Goal: Task Accomplishment & Management: Manage account settings

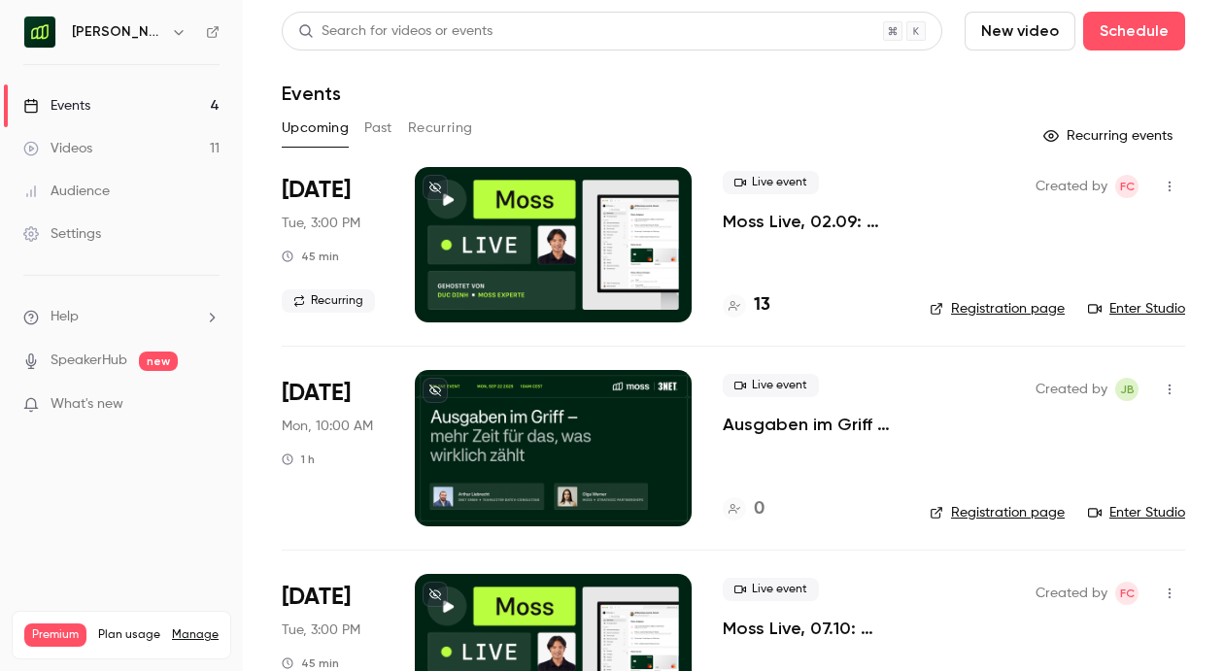
click at [143, 23] on h6 "[PERSON_NAME] [GEOGRAPHIC_DATA]" at bounding box center [117, 31] width 91 height 19
click at [171, 33] on icon "button" at bounding box center [179, 32] width 16 height 16
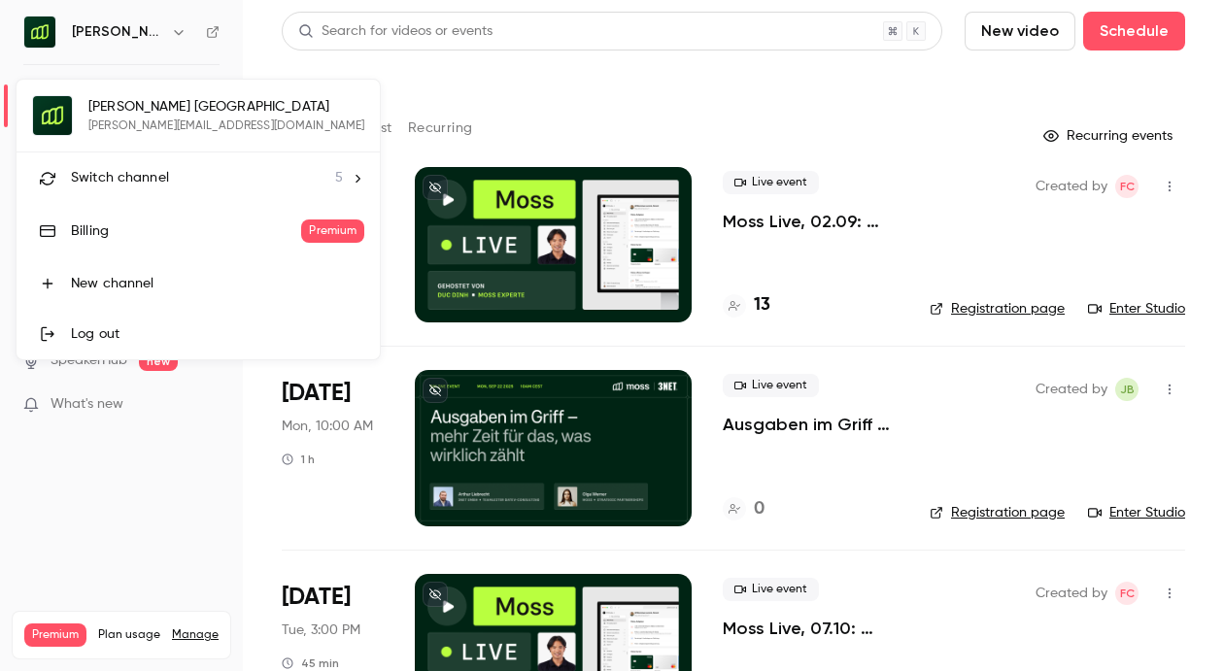
click at [122, 184] on span "Switch channel" at bounding box center [120, 178] width 98 height 20
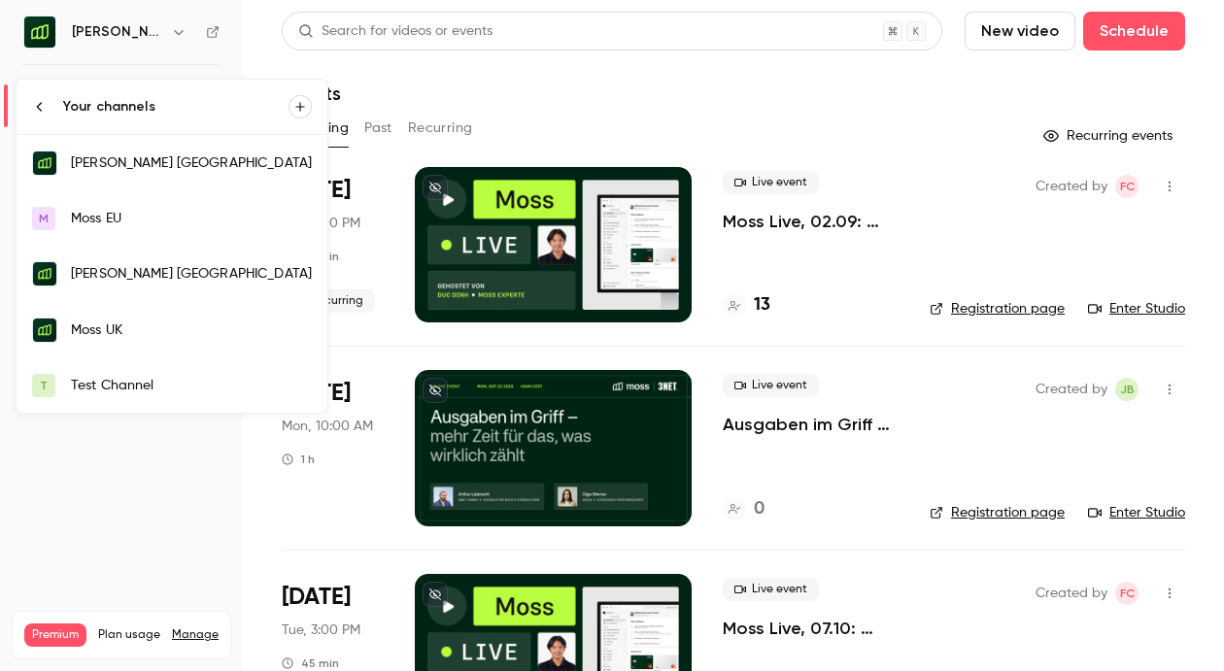
click at [122, 322] on div "Moss UK" at bounding box center [191, 329] width 241 height 19
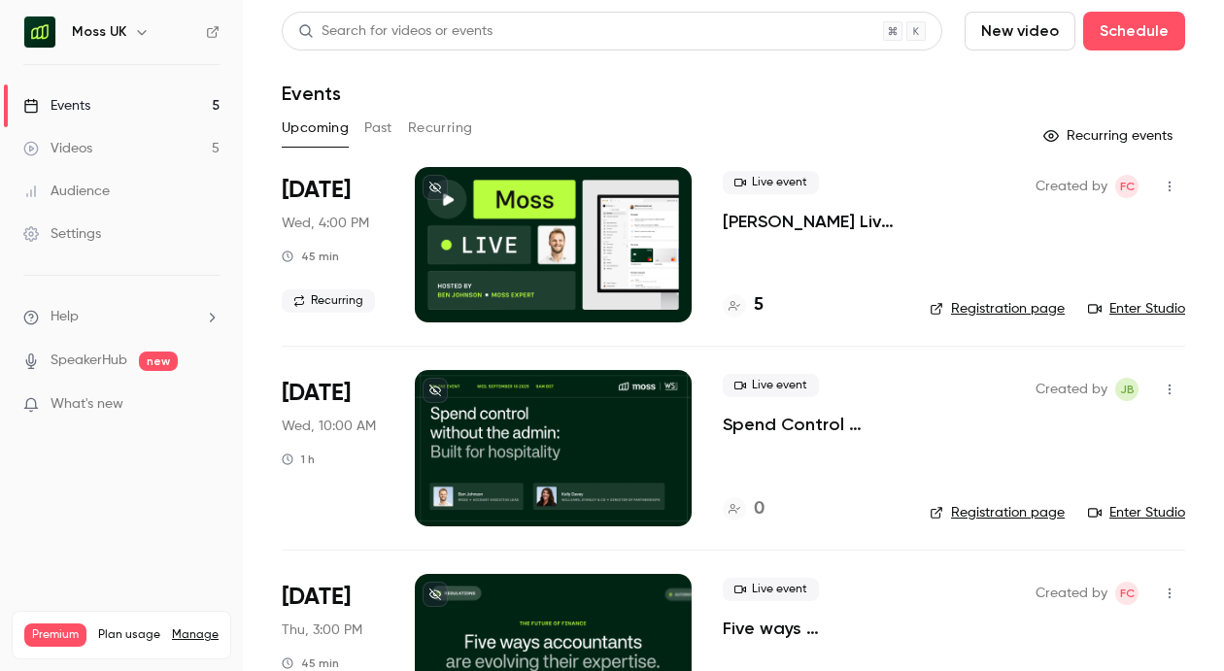
click at [794, 226] on p "[PERSON_NAME] Live, [DATE]: Experience spend management automation with [PERSON…" at bounding box center [811, 221] width 176 height 23
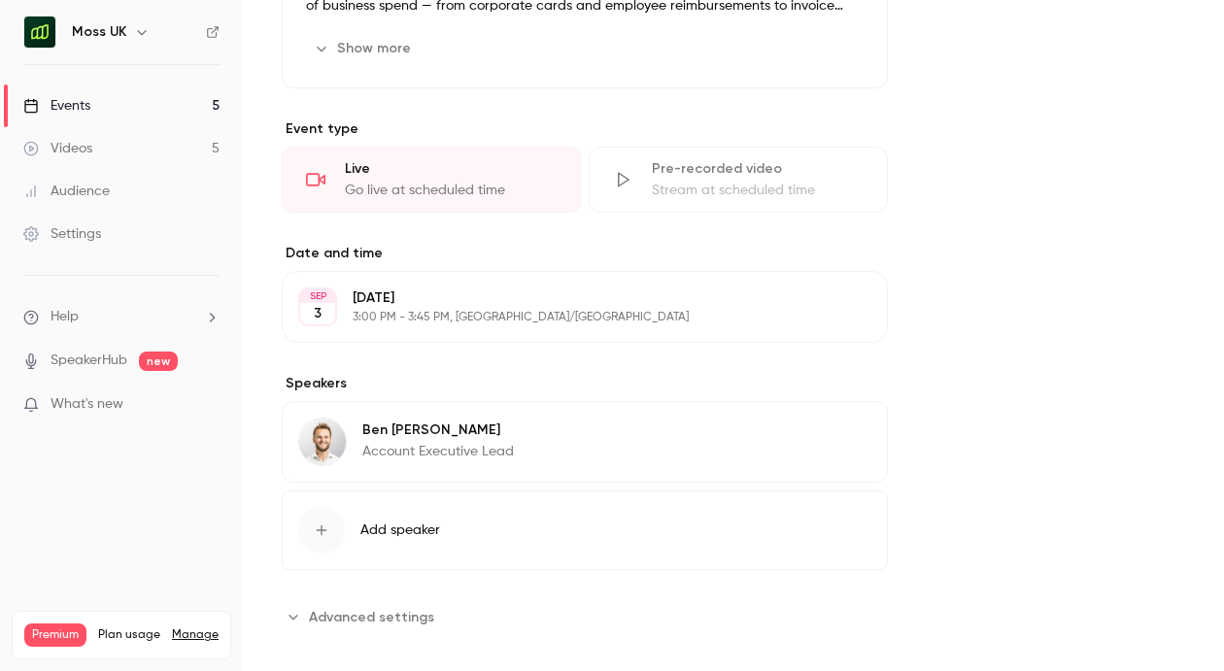
scroll to position [622, 0]
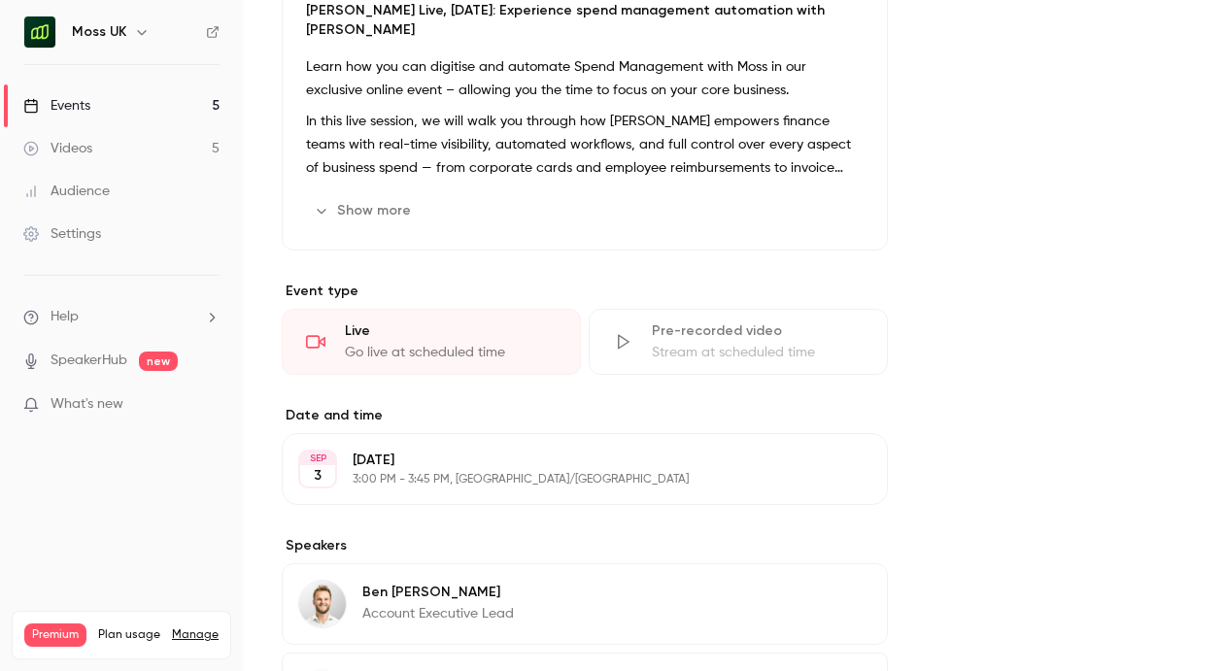
click at [390, 201] on button "Show more" at bounding box center [364, 210] width 117 height 31
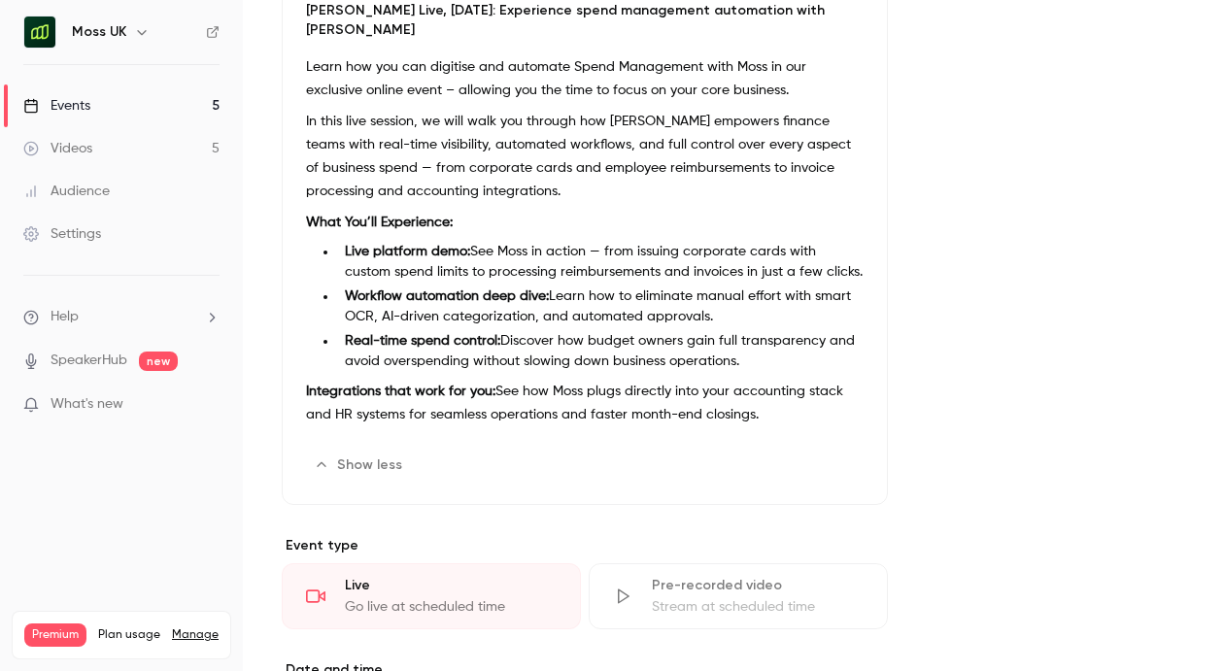
click at [834, 450] on button "Edit" at bounding box center [827, 465] width 71 height 31
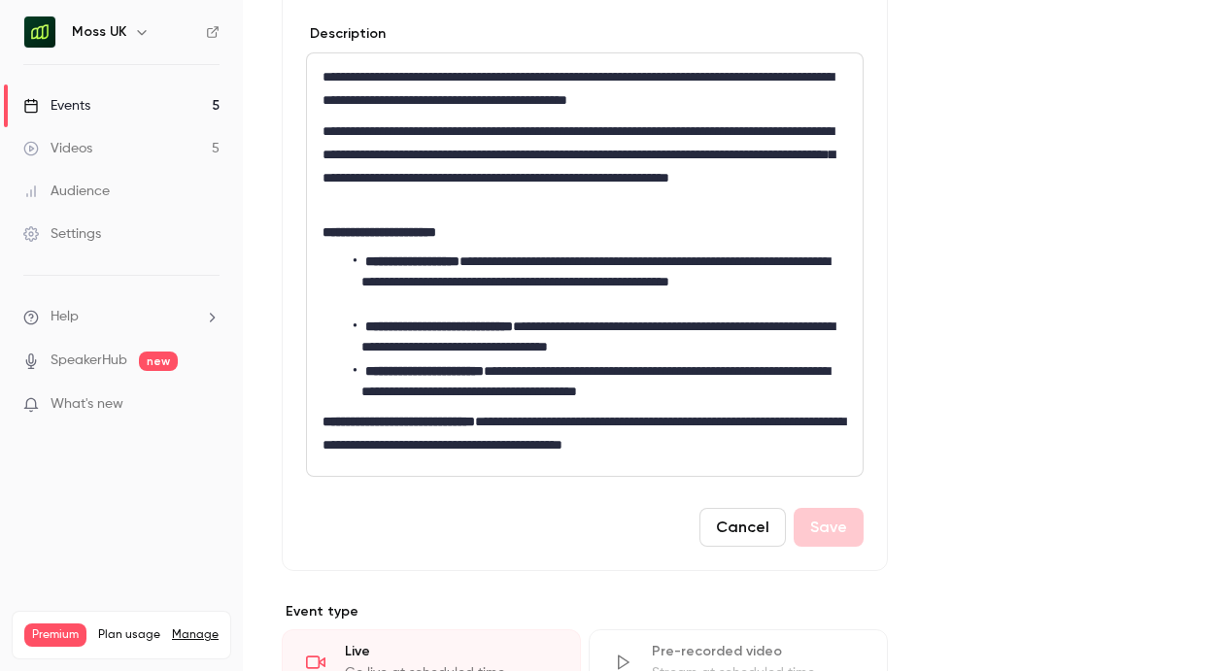
scroll to position [720, 0]
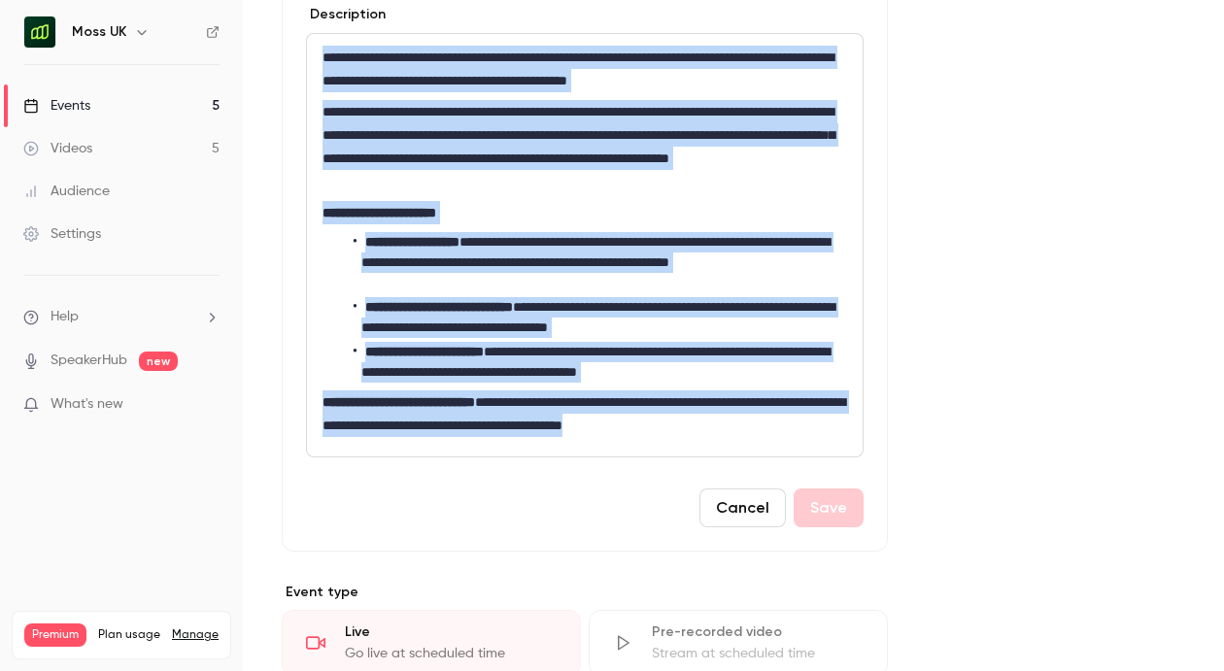
drag, startPoint x: 324, startPoint y: 55, endPoint x: 681, endPoint y: 453, distance: 533.7
click at [681, 453] on div "**********" at bounding box center [585, 245] width 556 height 422
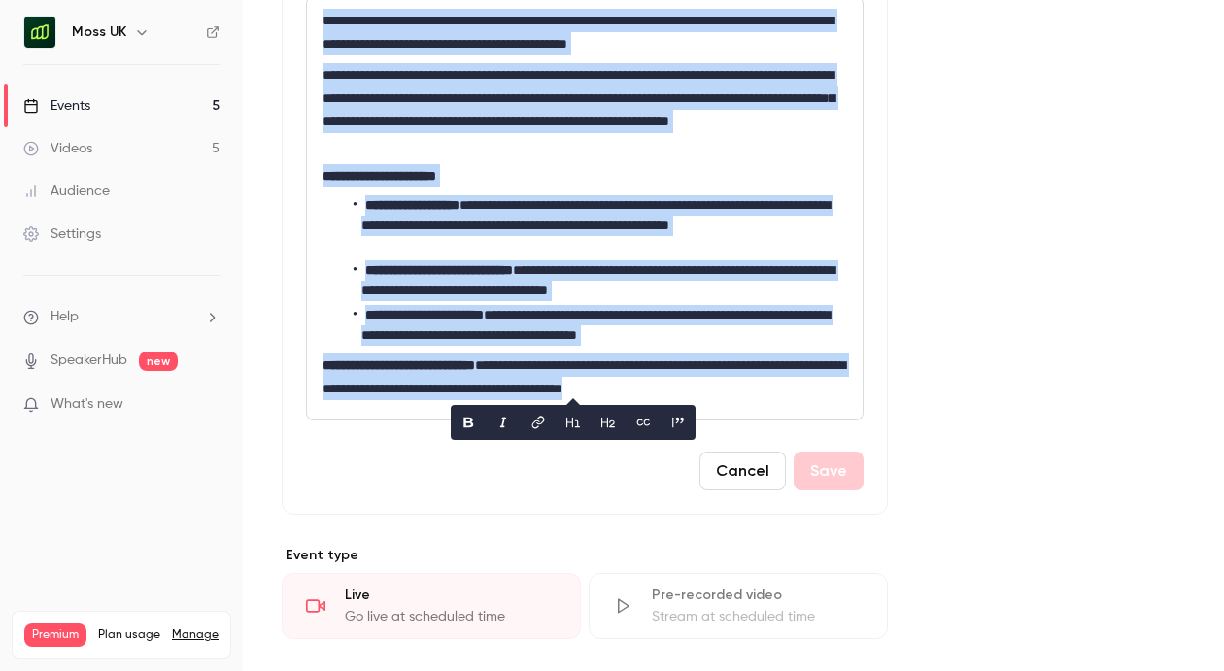
scroll to position [762, 0]
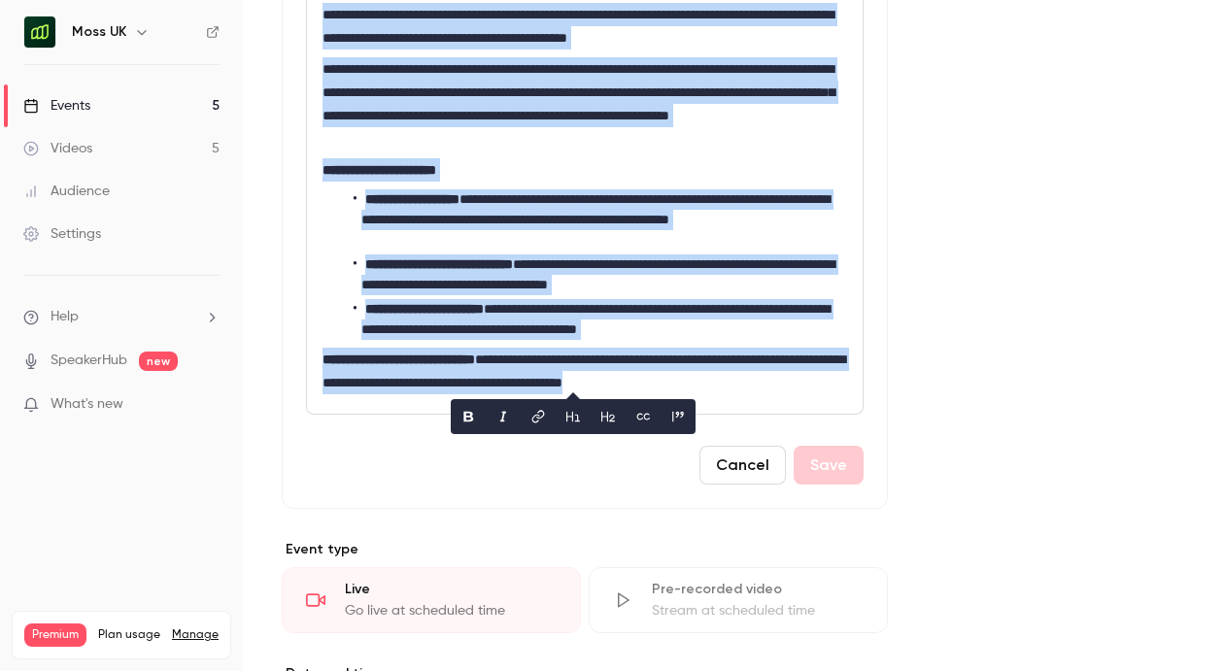
copy div "**********"
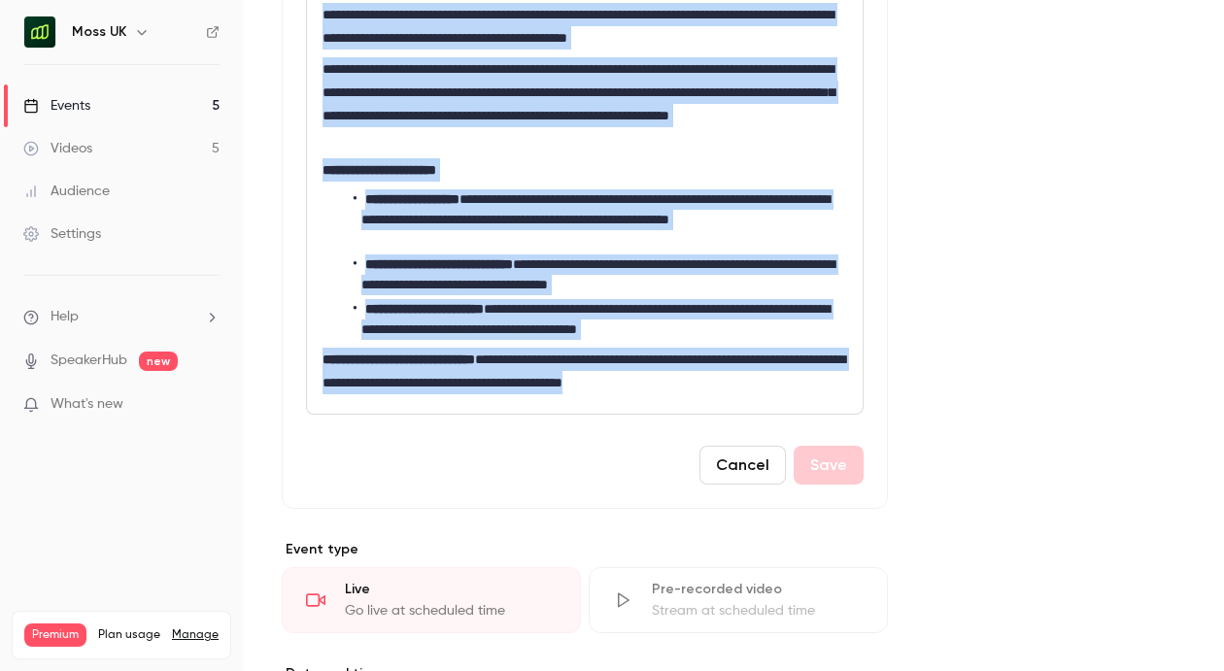
click at [522, 192] on li "**********" at bounding box center [600, 219] width 493 height 61
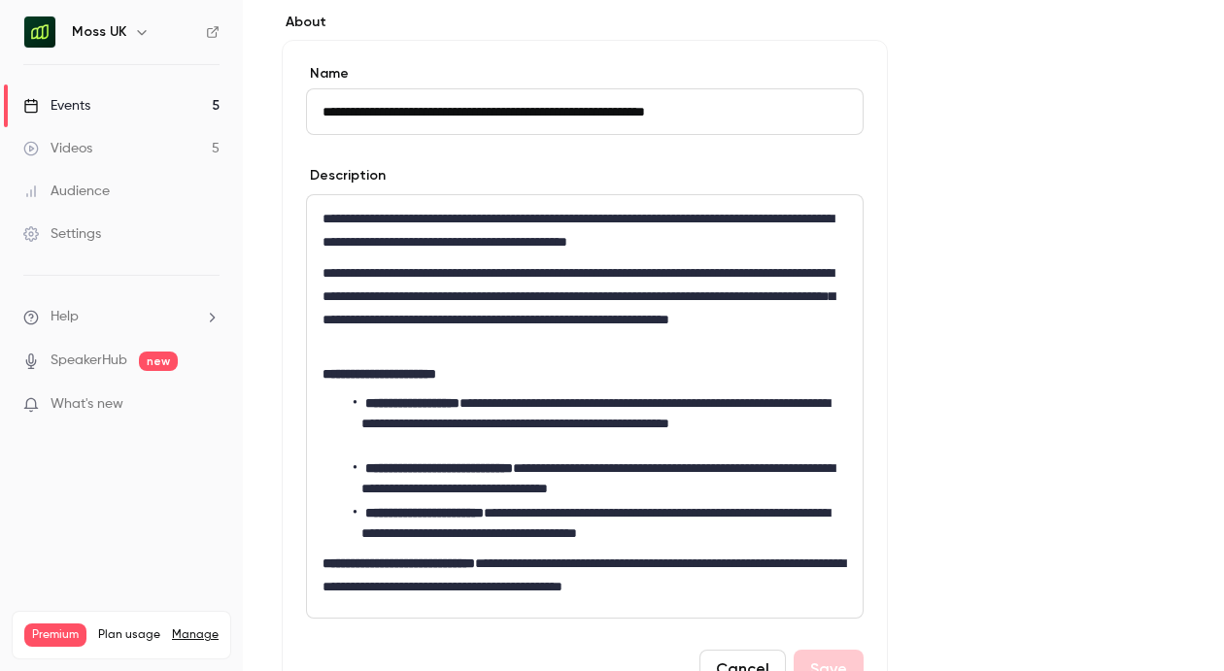
scroll to position [352, 0]
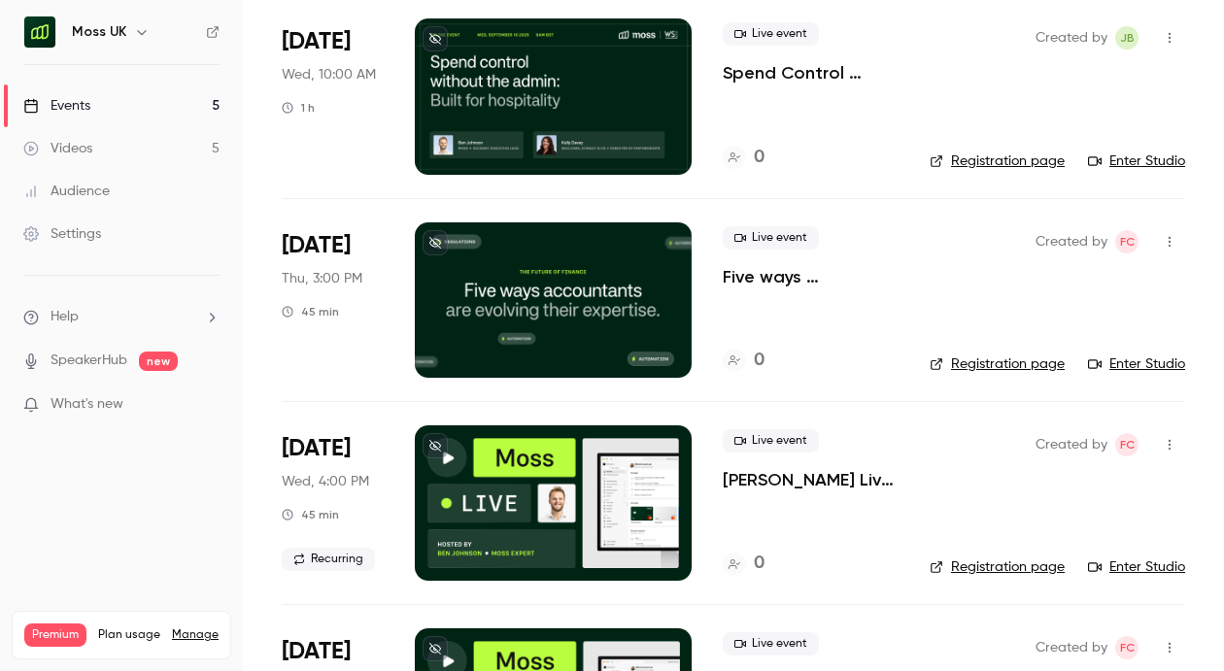
scroll to position [499, 0]
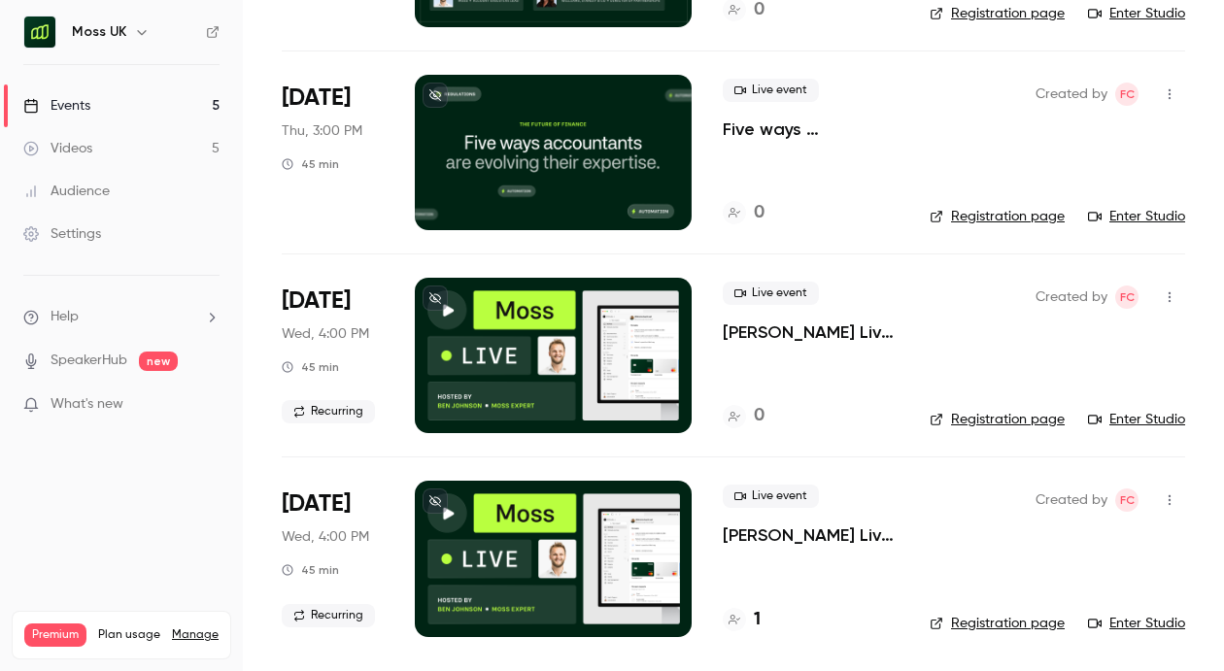
click at [832, 327] on p "[PERSON_NAME] Live, [DATE]: Experience spend management automation with [PERSON…" at bounding box center [811, 331] width 176 height 23
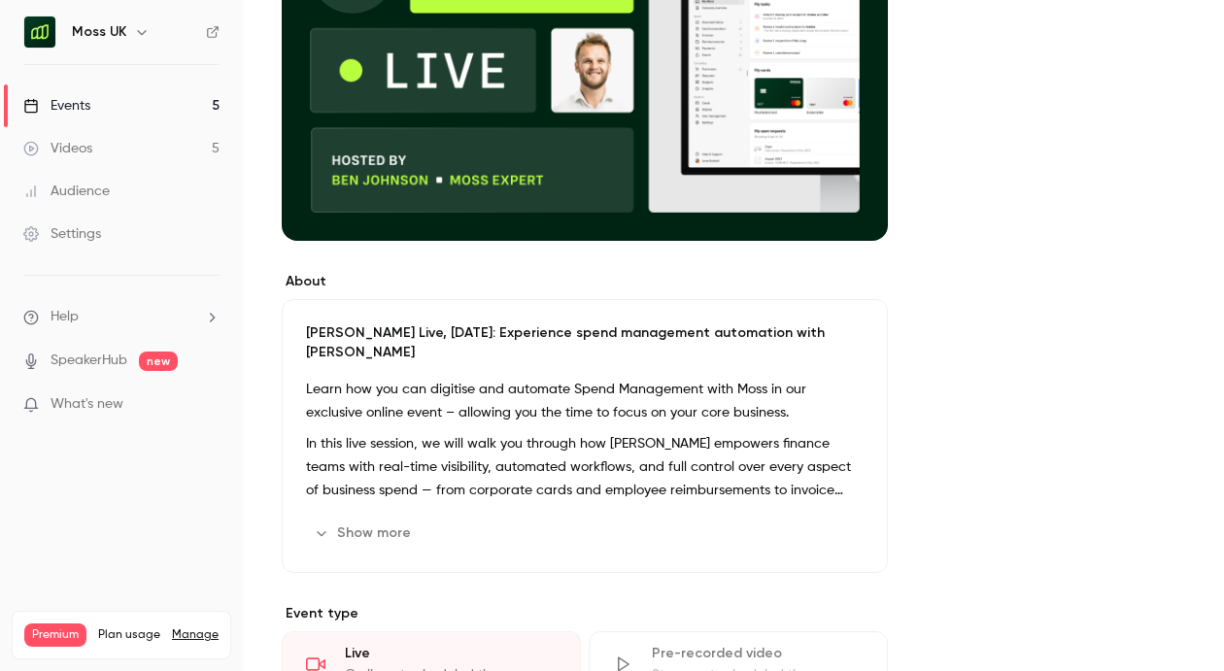
scroll to position [392, 0]
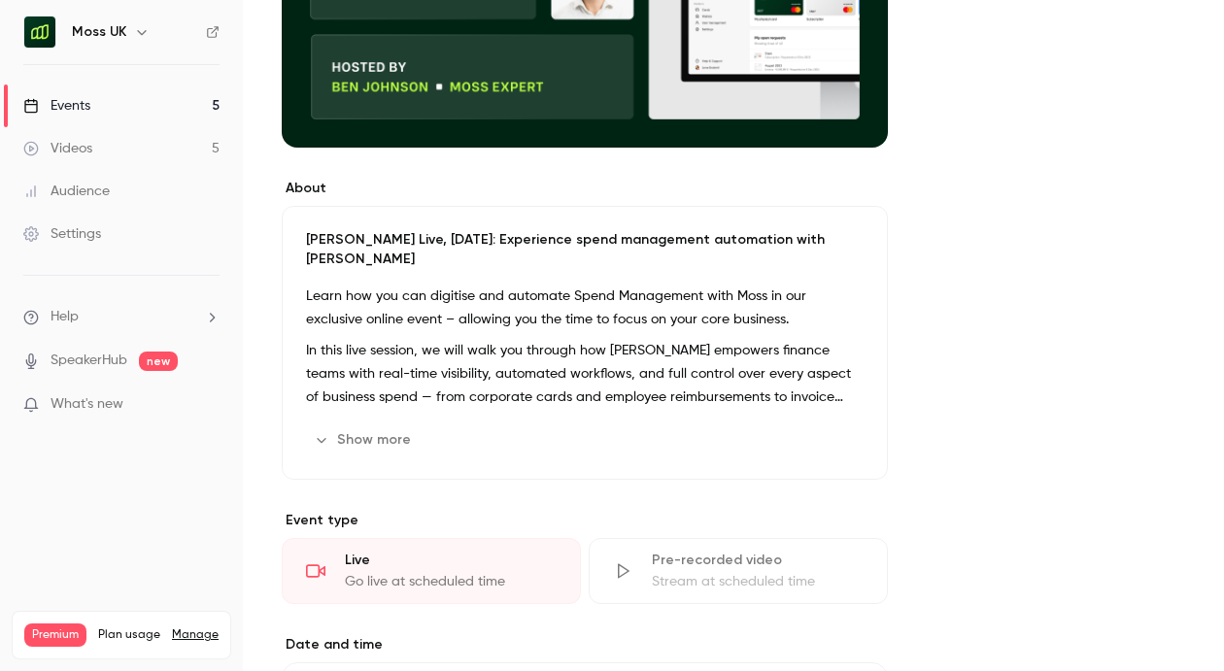
click at [807, 432] on icon "button" at bounding box center [809, 440] width 16 height 16
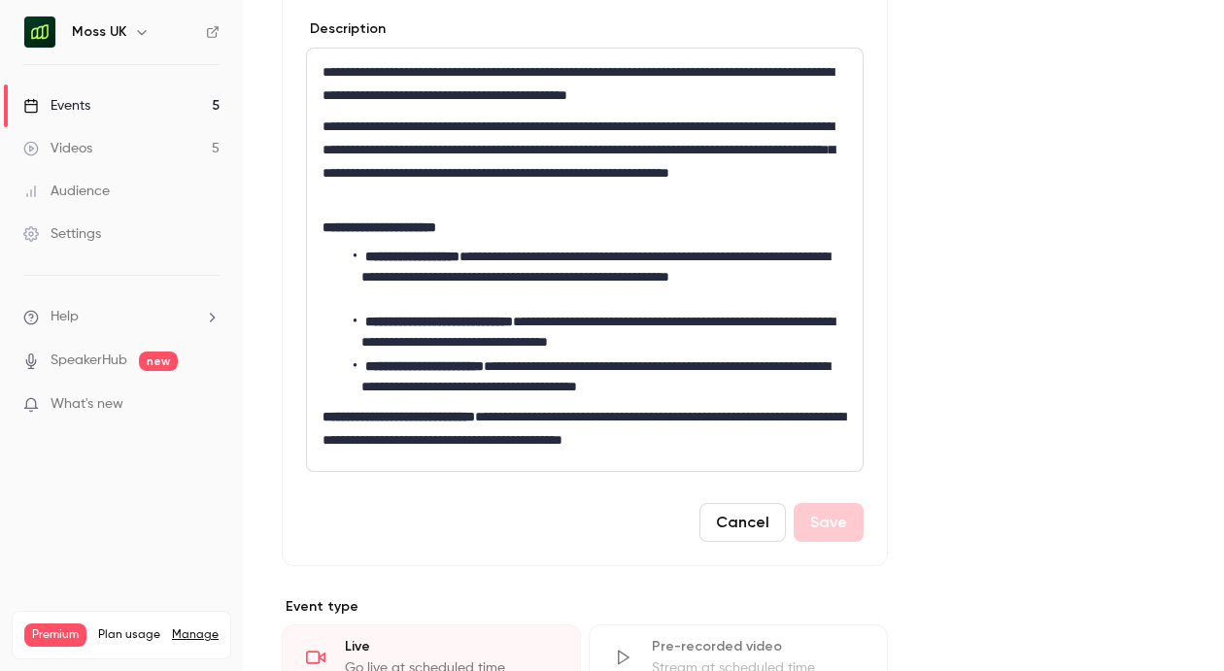
scroll to position [713, 0]
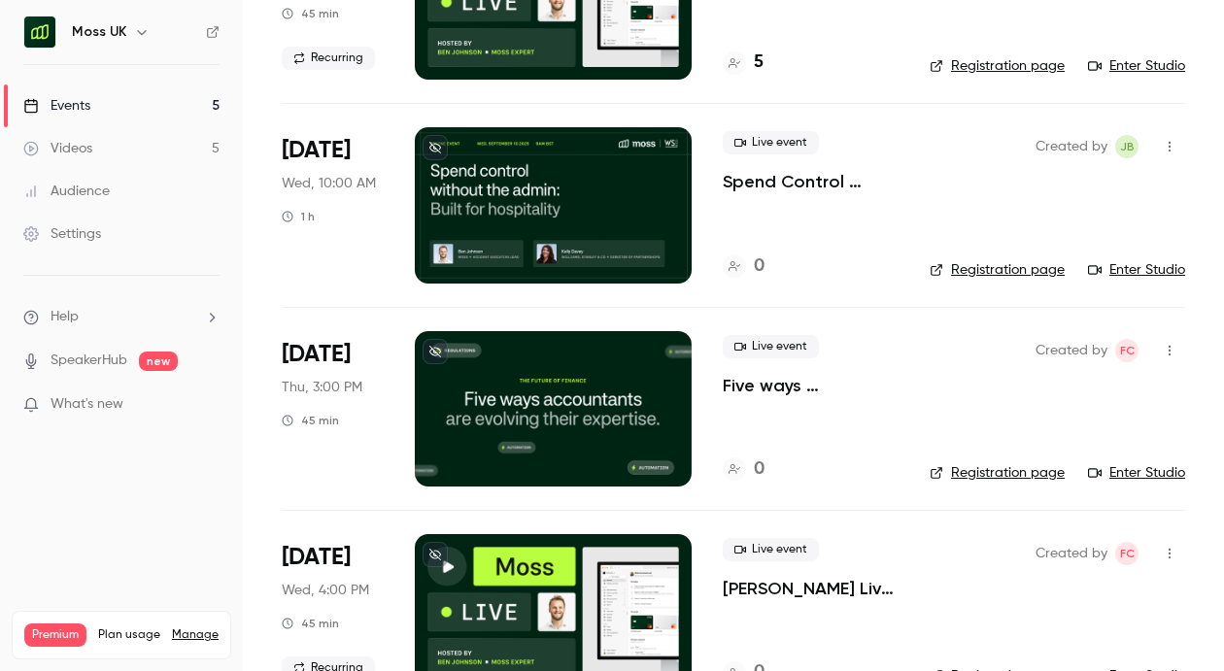
scroll to position [190, 0]
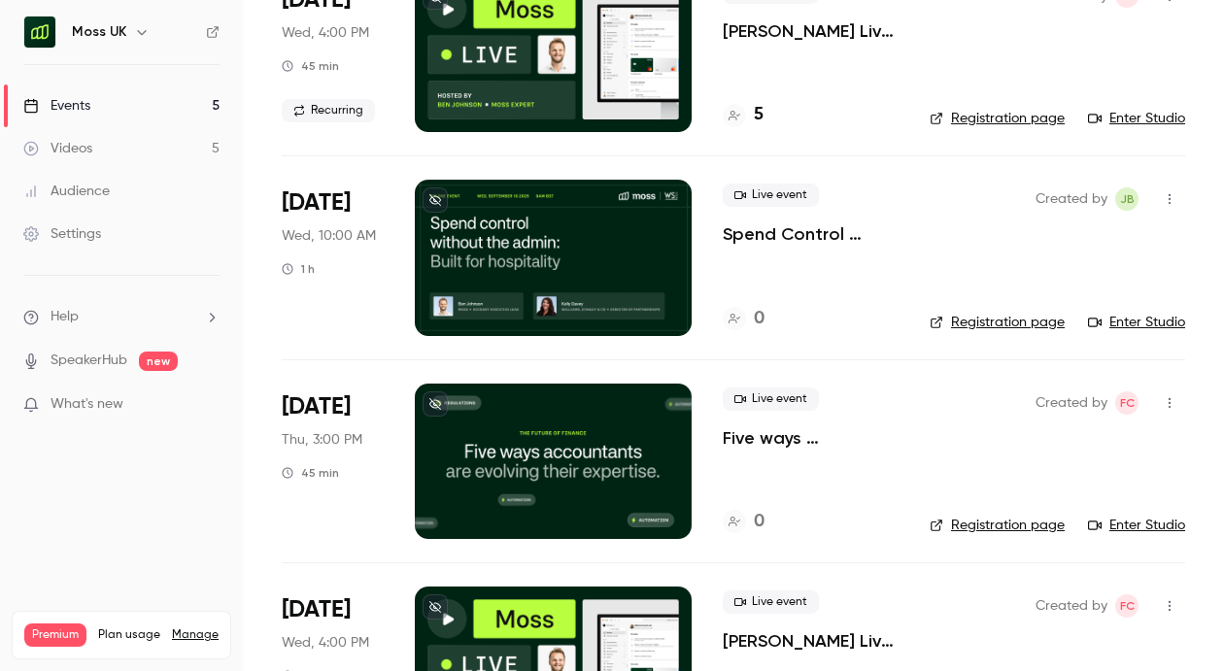
click at [766, 241] on p "Spend Control Without the Admin: Built for Hospitality" at bounding box center [811, 233] width 176 height 23
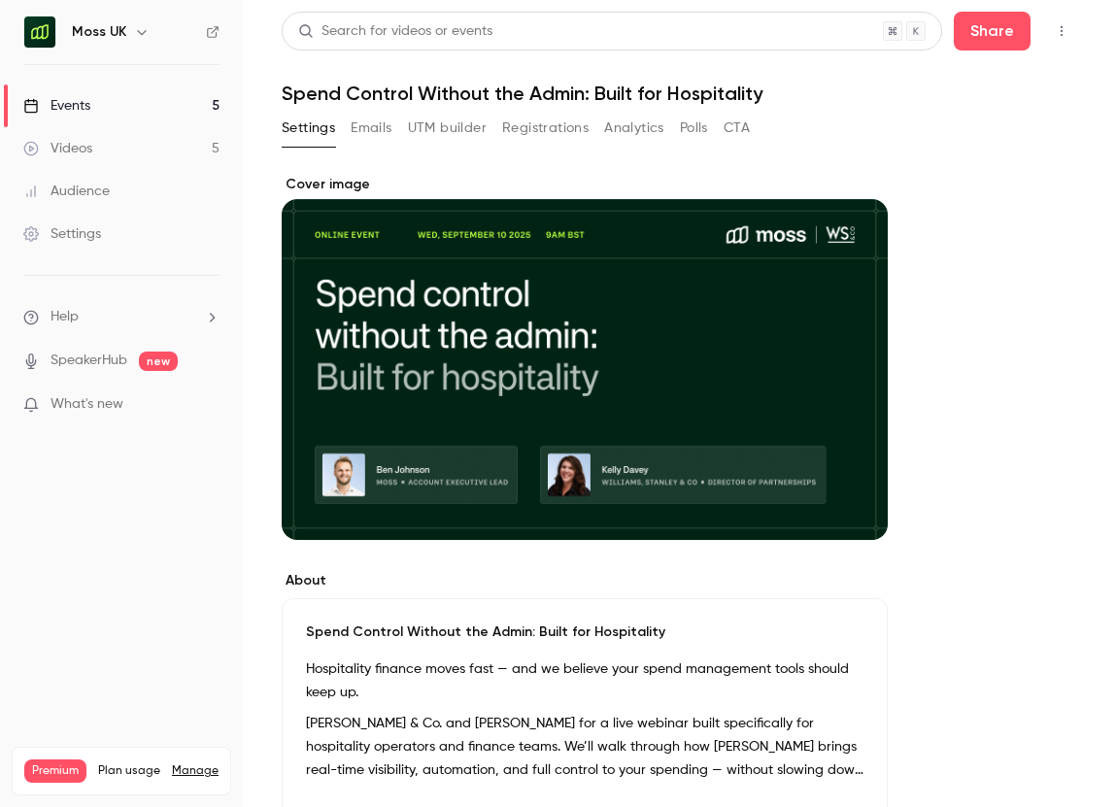
click at [778, 189] on div "Cover image" at bounding box center [585, 357] width 606 height 365
click at [0, 0] on input "Cover image" at bounding box center [0, 0] width 0 height 0
click at [1053, 18] on button "button" at bounding box center [1061, 31] width 31 height 31
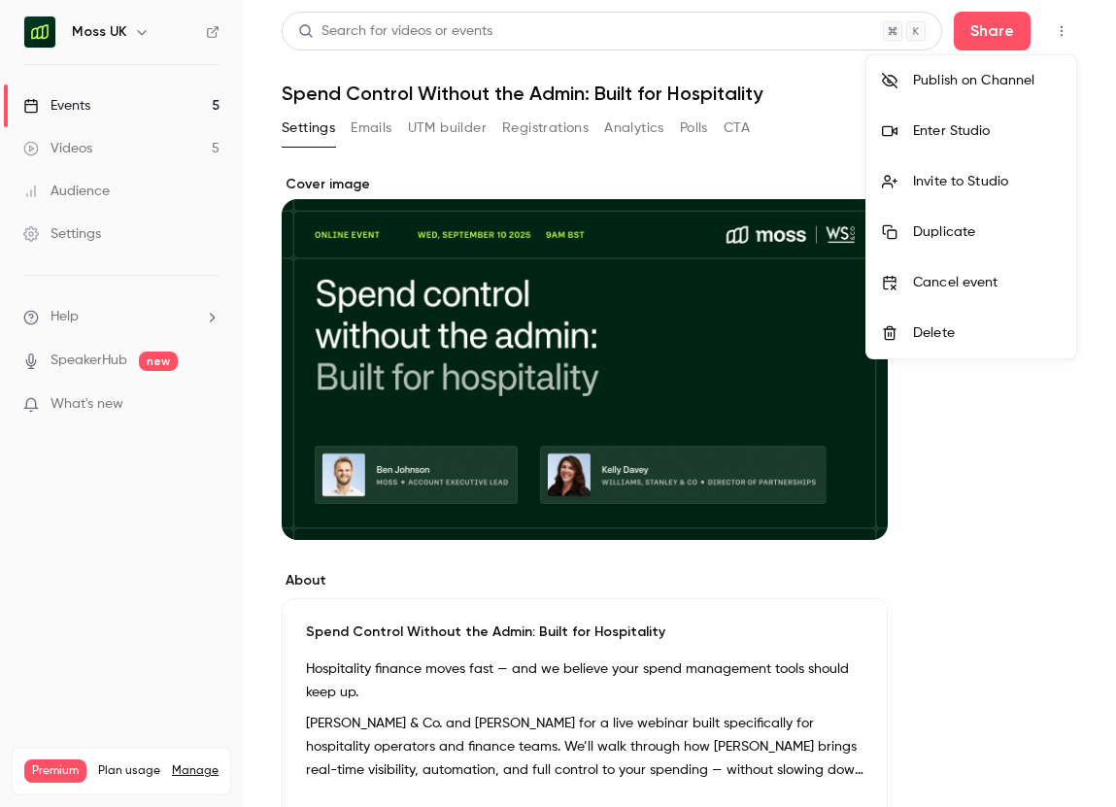
click at [781, 134] on div at bounding box center [558, 403] width 1116 height 807
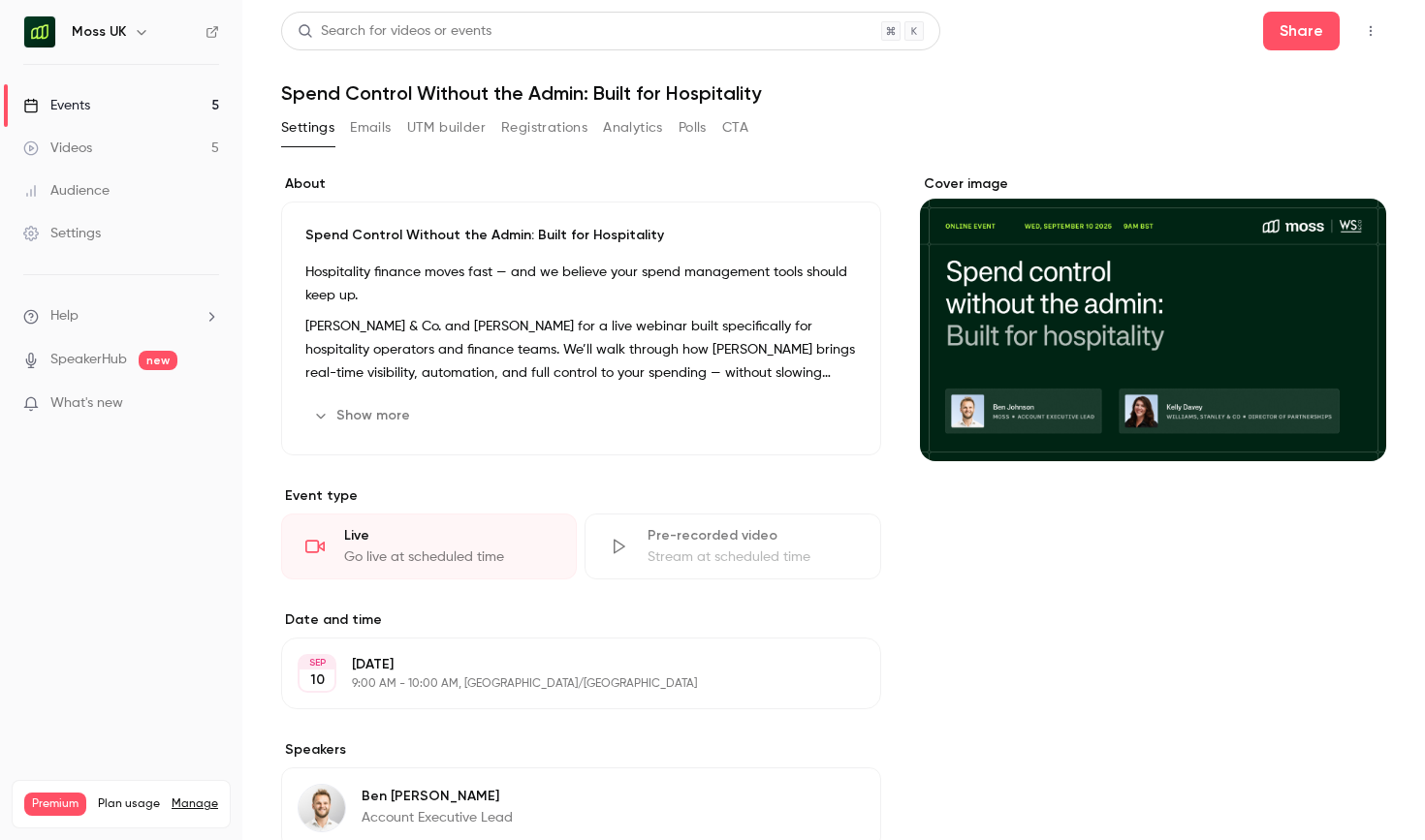
click at [848, 422] on button "Edit" at bounding box center [821, 415] width 71 height 31
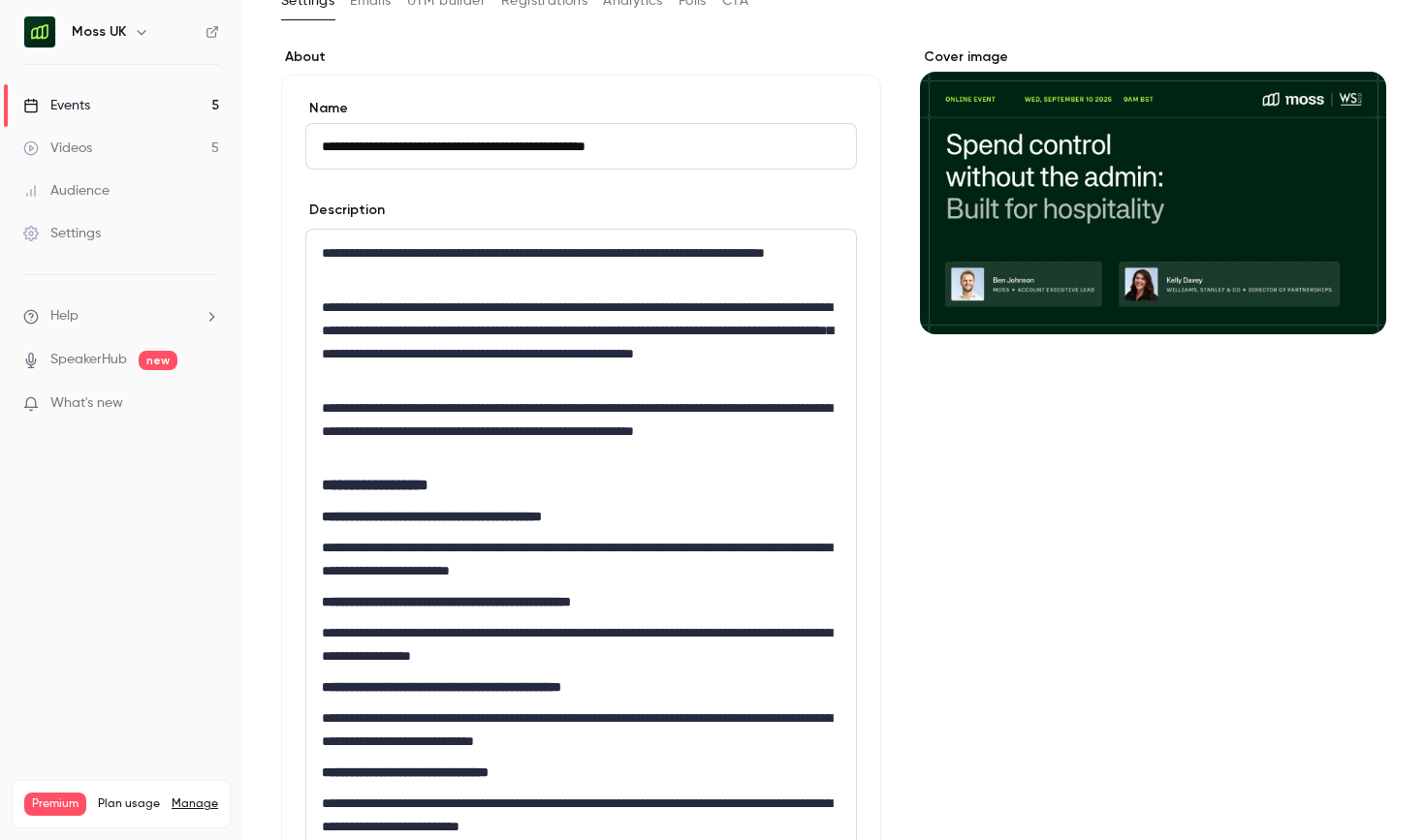
scroll to position [128, 0]
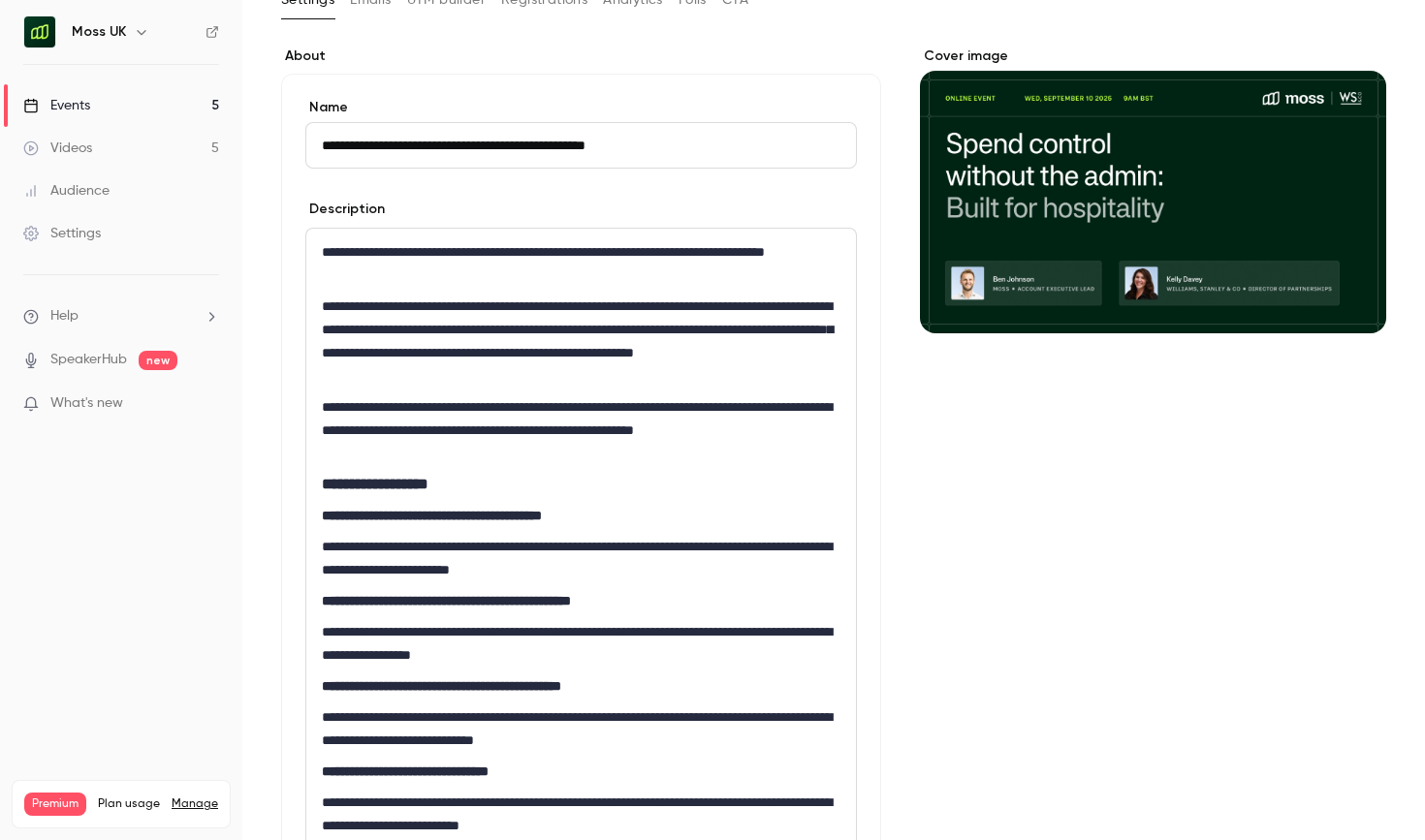
click at [677, 436] on p "**********" at bounding box center [581, 430] width 519 height 70
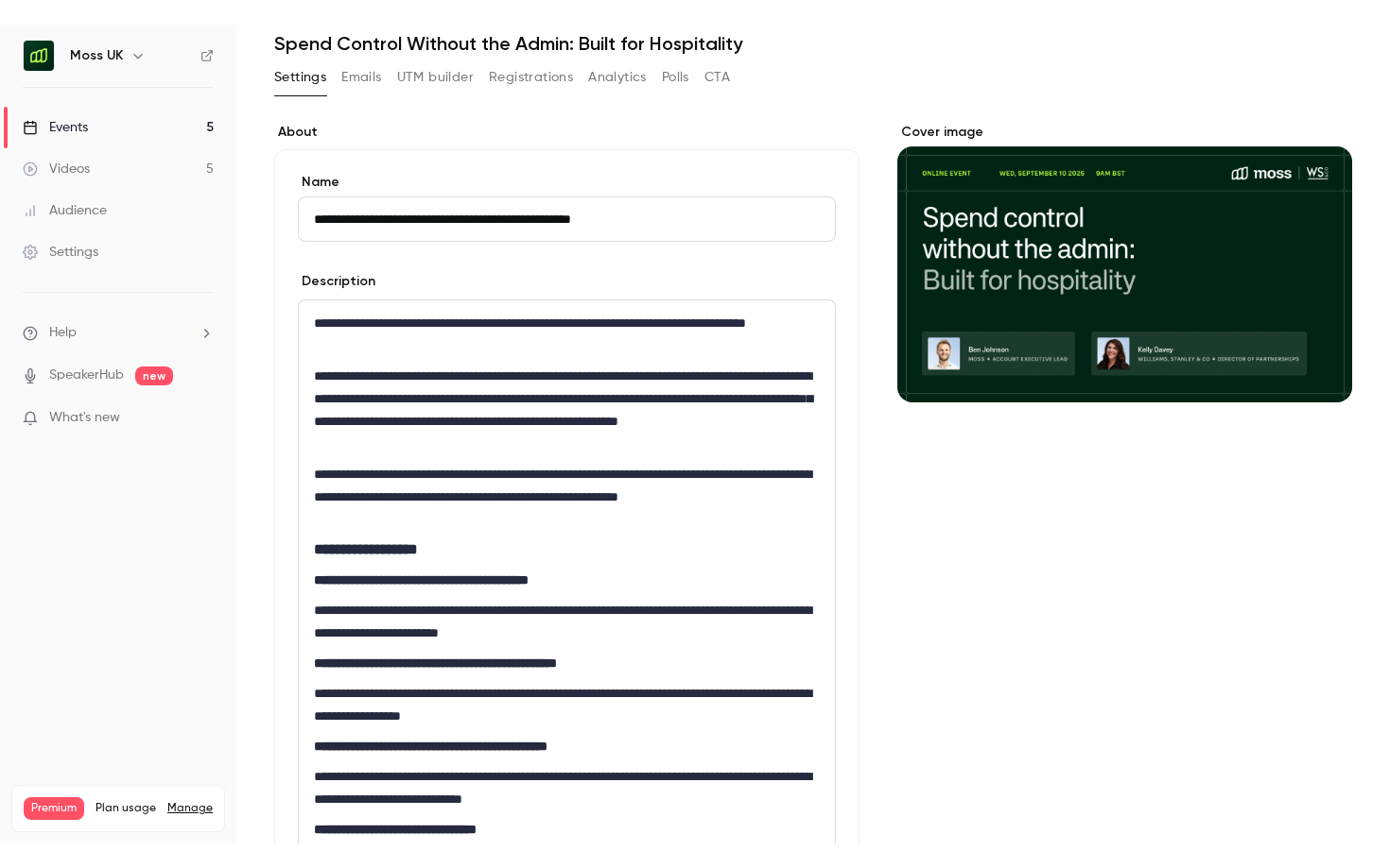
scroll to position [71, 0]
